Goal: Task Accomplishment & Management: Use online tool/utility

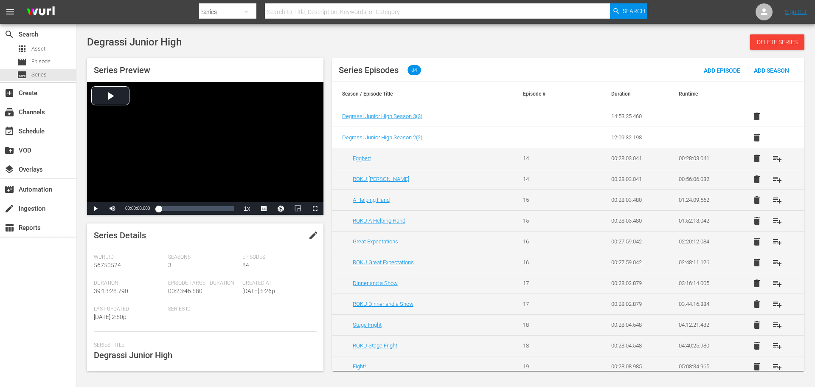
scroll to position [179, 0]
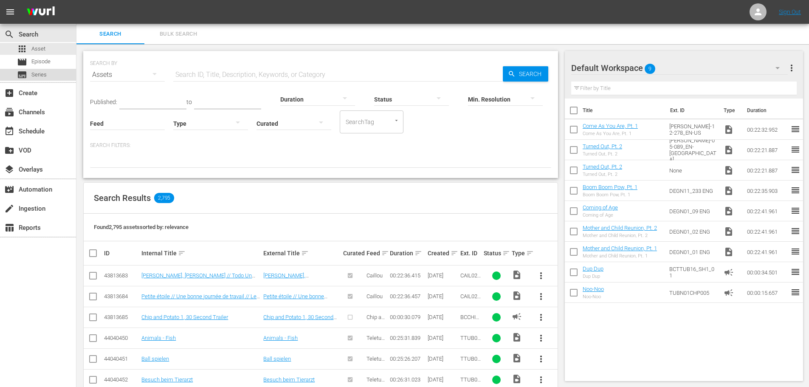
click at [46, 73] on span "Series" at bounding box center [38, 74] width 15 height 8
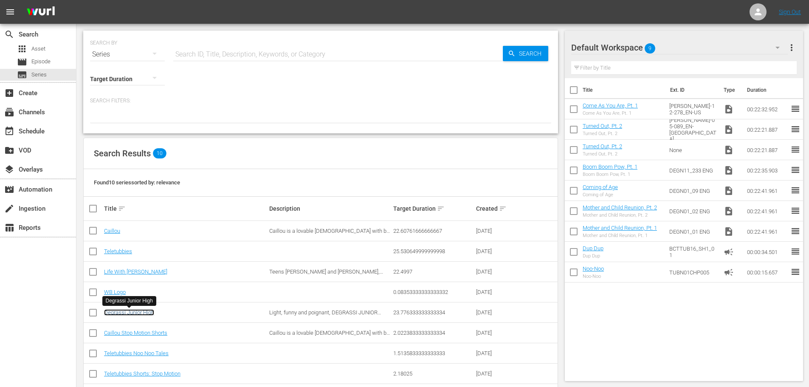
click at [121, 312] on link "Degrassi Junior High" at bounding box center [129, 312] width 50 height 6
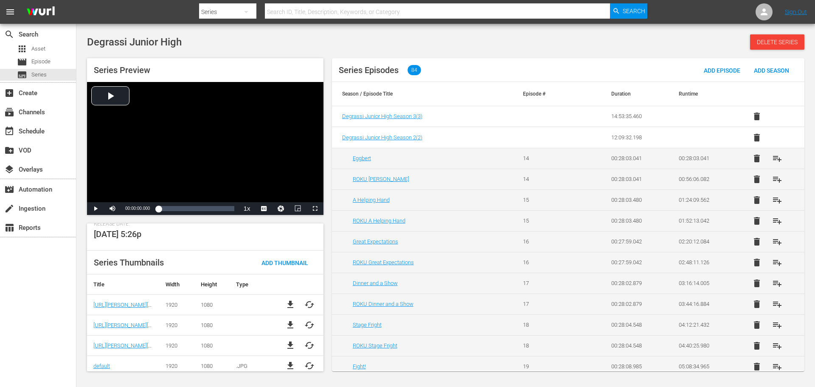
scroll to position [200, 0]
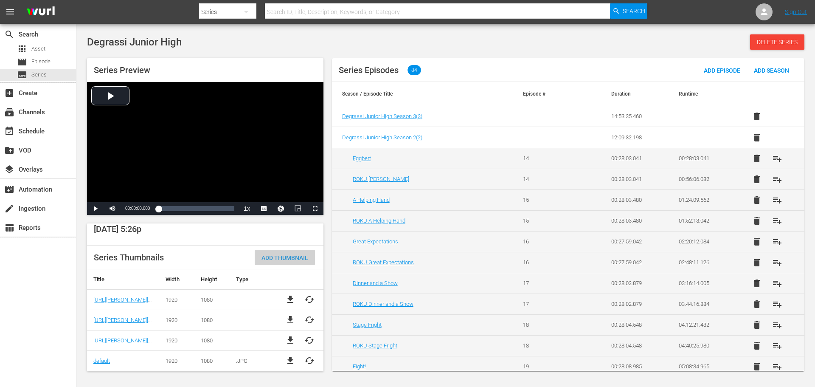
click at [283, 254] on span "Add Thumbnail" at bounding box center [285, 257] width 60 height 7
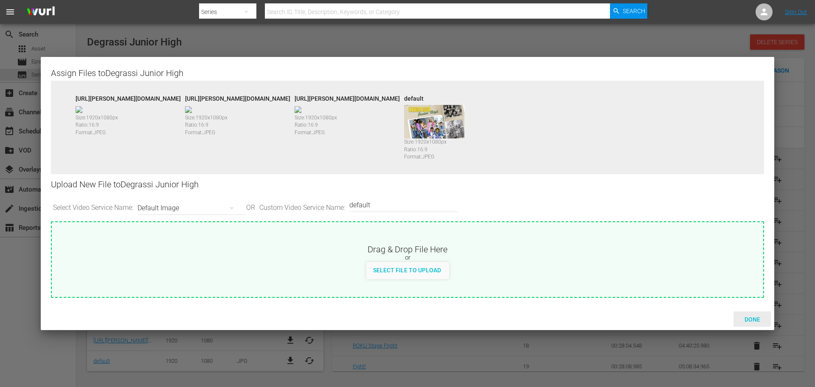
click at [750, 317] on span "Done" at bounding box center [752, 319] width 29 height 7
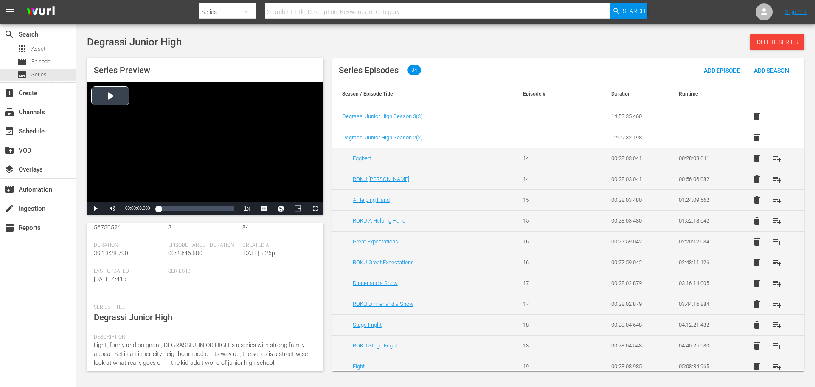
scroll to position [30, 0]
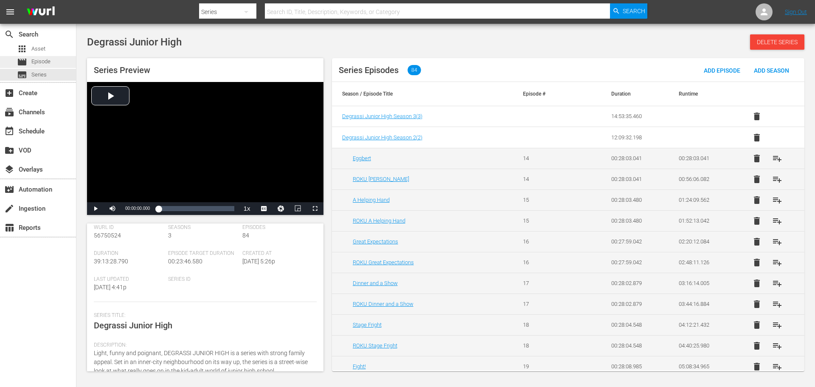
click at [38, 61] on span "Episode" at bounding box center [40, 61] width 19 height 8
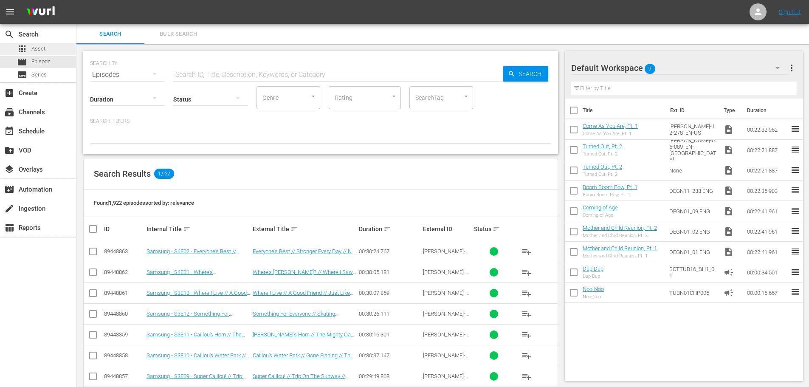
click at [38, 49] on span "Asset" at bounding box center [38, 49] width 14 height 8
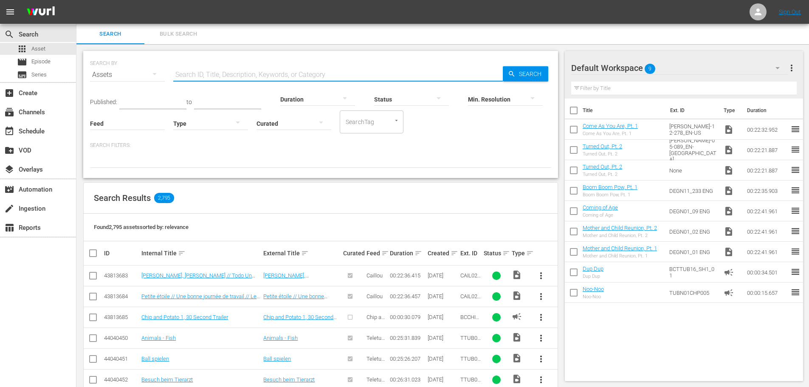
click at [182, 76] on input "text" at bounding box center [338, 75] width 330 height 20
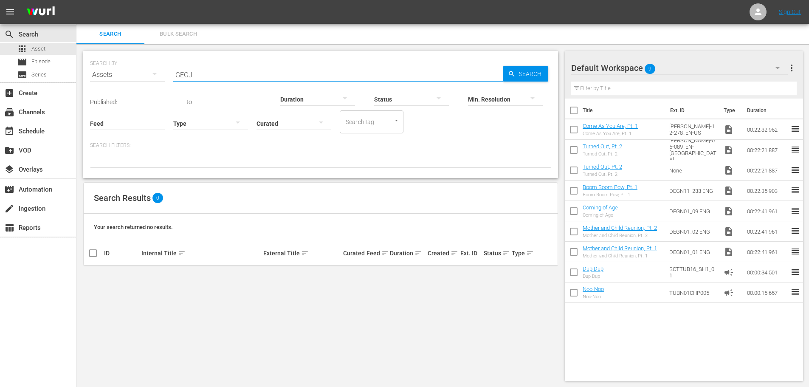
click at [178, 77] on input "GEGJ" at bounding box center [338, 75] width 330 height 20
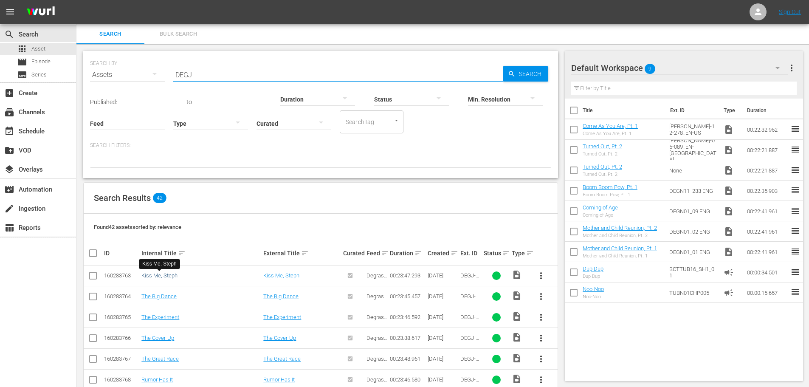
type input "DEGJ"
click at [152, 276] on link "Kiss Me, Steph" at bounding box center [159, 275] width 36 height 6
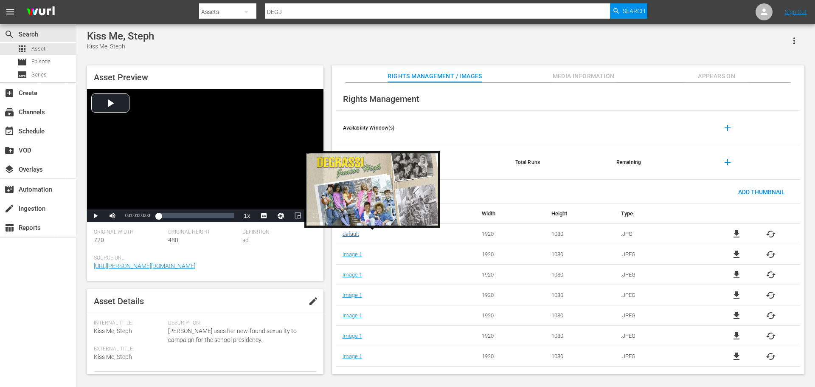
click at [346, 235] on link "default" at bounding box center [351, 234] width 17 height 6
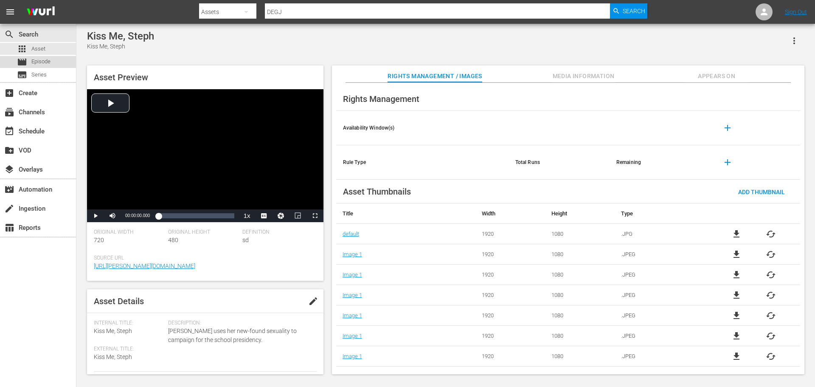
click at [39, 60] on span "Episode" at bounding box center [40, 61] width 19 height 8
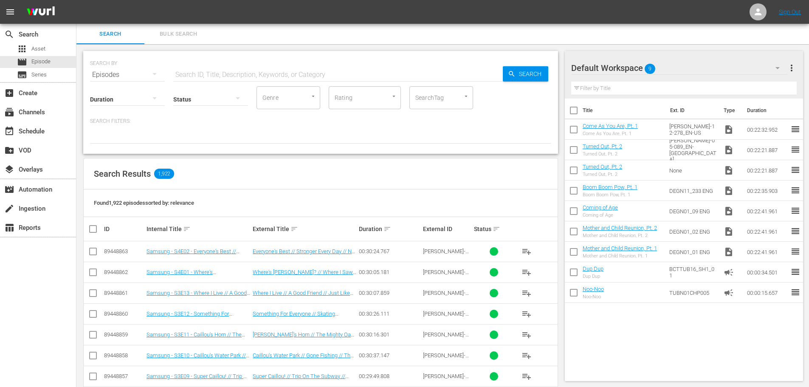
click at [227, 71] on input "text" at bounding box center [338, 75] width 330 height 20
type input "DEGJ"
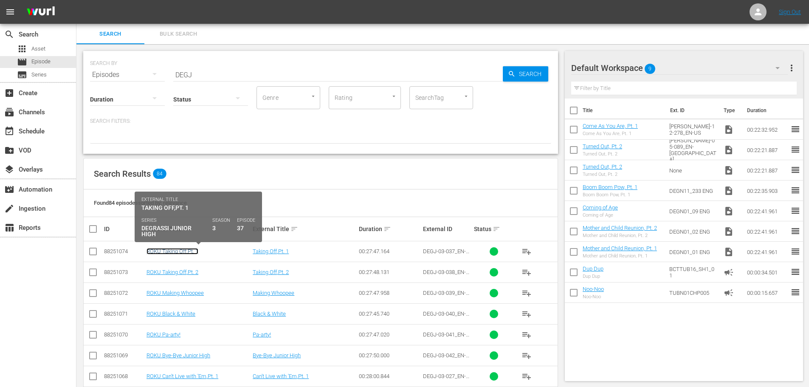
click at [171, 250] on link "ROKU Taking Off,Pt. 1" at bounding box center [173, 251] width 52 height 6
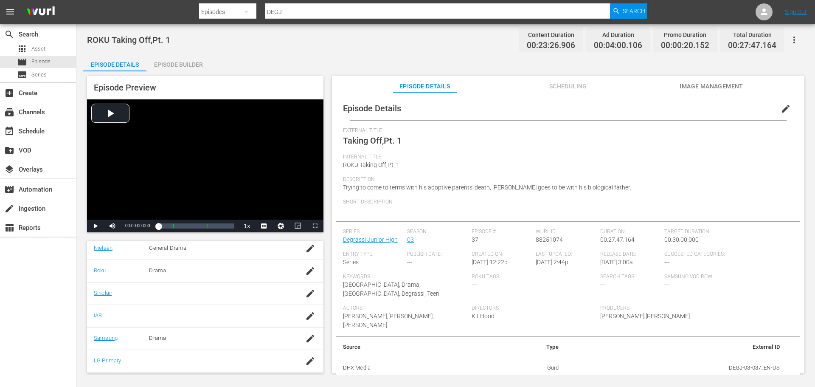
scroll to position [172, 0]
click at [99, 249] on link "Roku" at bounding box center [100, 248] width 12 height 6
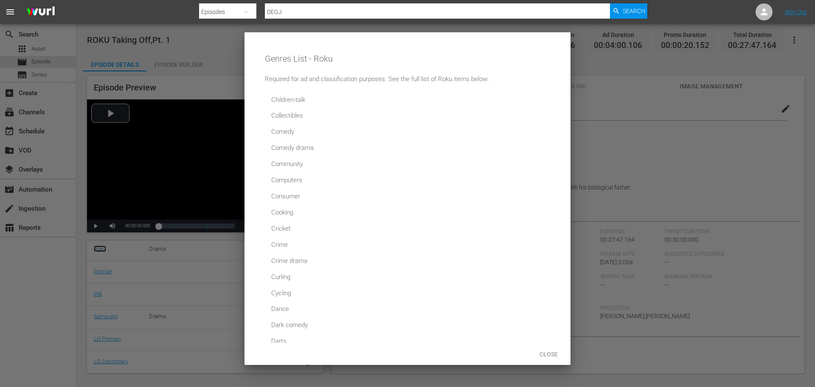
scroll to position [801, 0]
click at [664, 136] on div at bounding box center [407, 193] width 815 height 387
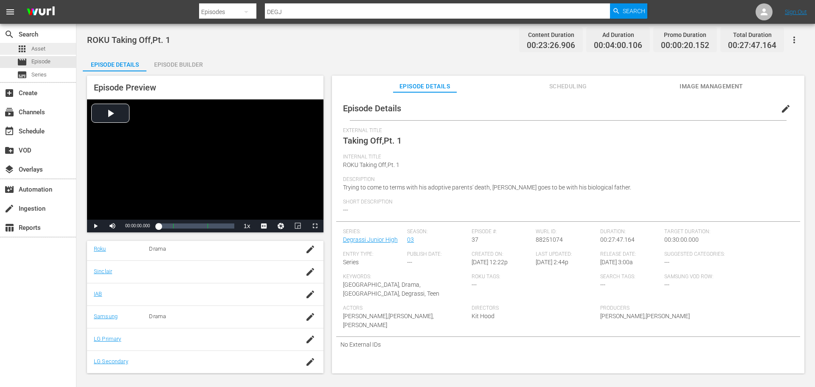
click at [28, 44] on div "apps Asset" at bounding box center [31, 49] width 28 height 12
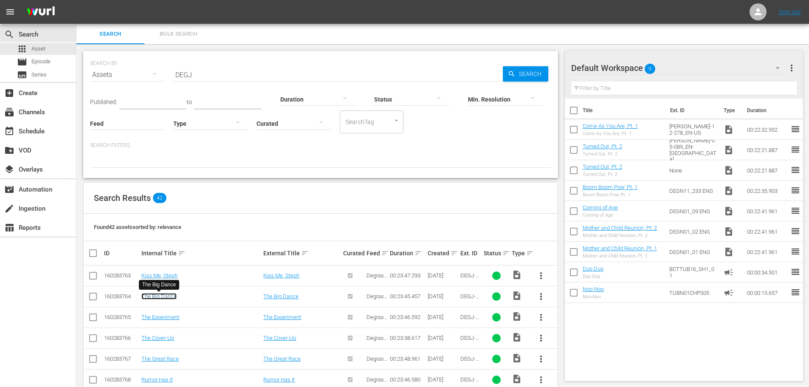
click at [149, 299] on link "The Big Dance" at bounding box center [158, 296] width 35 height 6
